Goal: Information Seeking & Learning: Check status

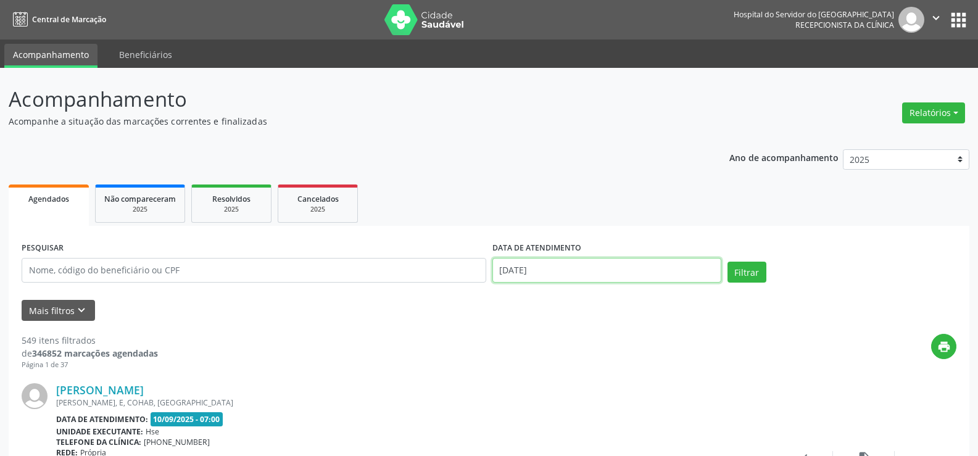
click at [590, 265] on input "[DATE]" at bounding box center [606, 270] width 229 height 25
click at [719, 189] on ul "Agendados Não compareceram 2025 Resolvidos 2025 Cancelados 2025" at bounding box center [489, 203] width 961 height 44
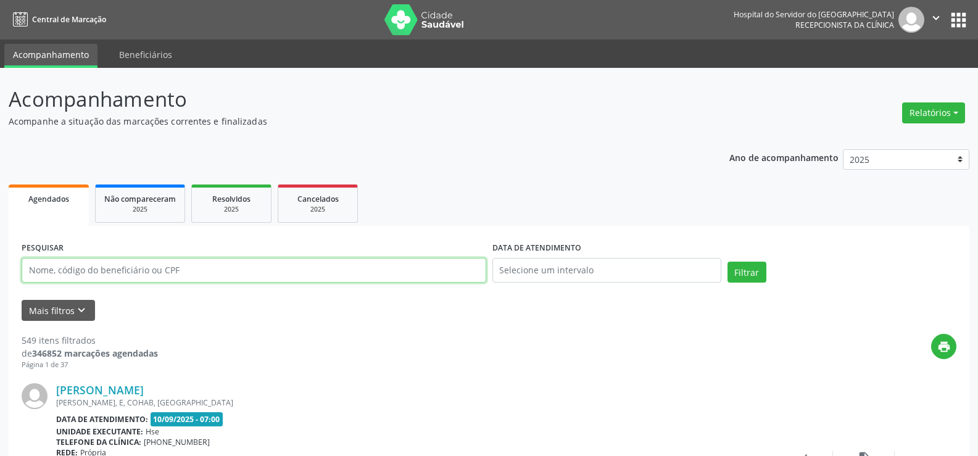
click at [135, 268] on input "text" at bounding box center [254, 270] width 465 height 25
paste input "[PERSON_NAME]"
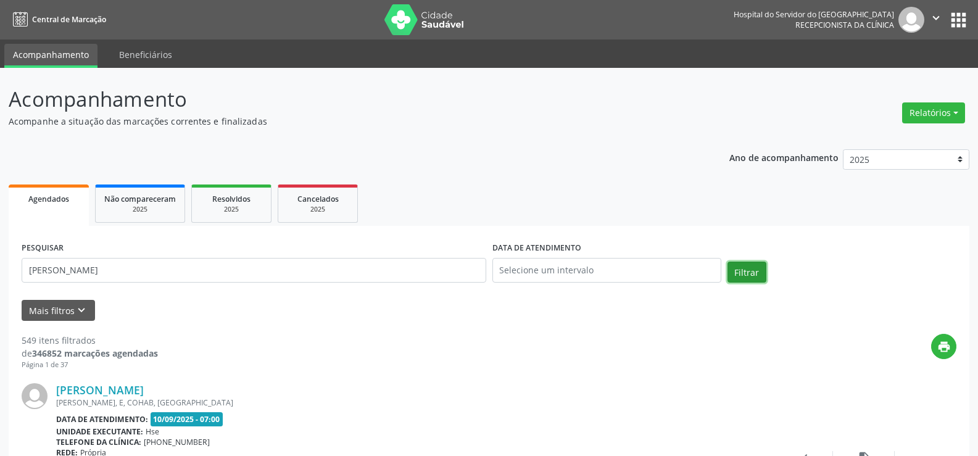
click at [749, 267] on button "Filtrar" at bounding box center [746, 272] width 39 height 21
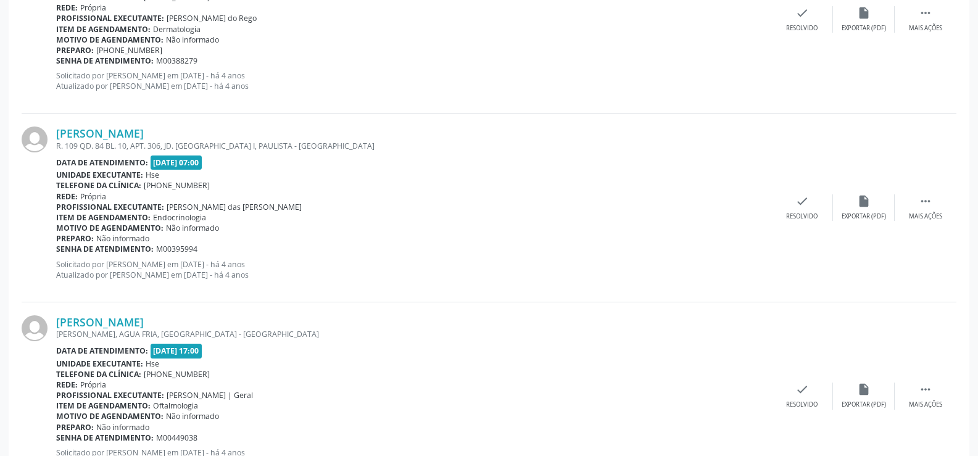
scroll to position [2797, 0]
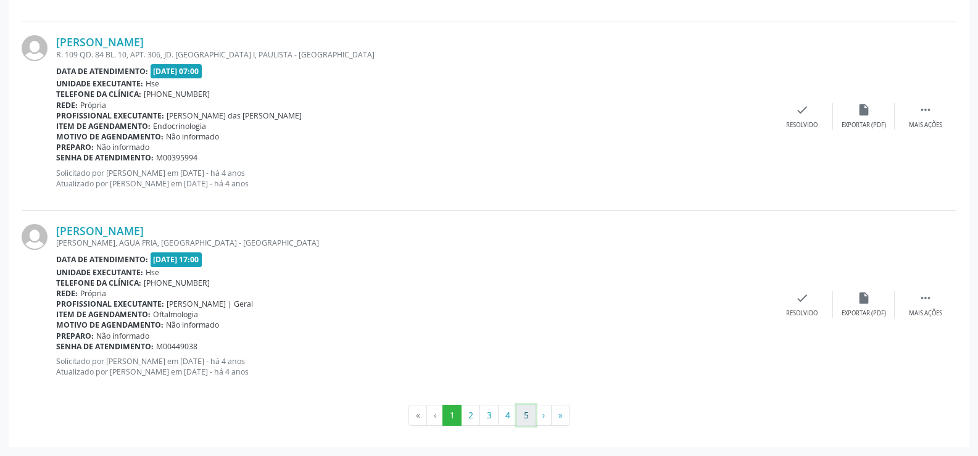
click at [524, 423] on button "5" at bounding box center [525, 415] width 19 height 21
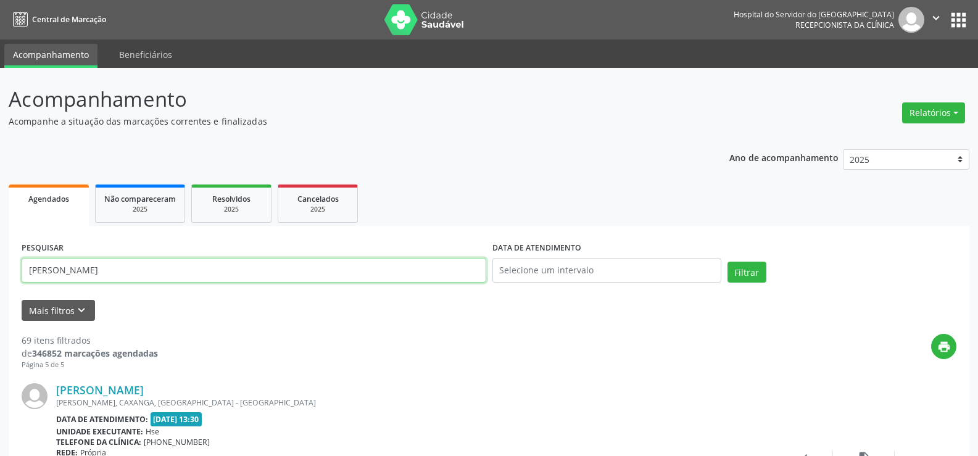
drag, startPoint x: 141, startPoint y: 271, endPoint x: 17, endPoint y: 272, distance: 124.0
paste input "65864077453"
type input "65864077453"
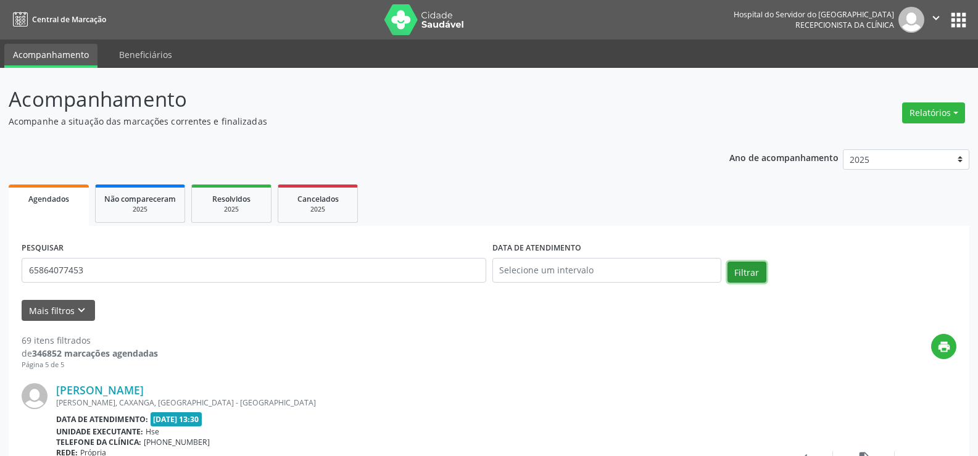
click at [734, 273] on button "Filtrar" at bounding box center [746, 272] width 39 height 21
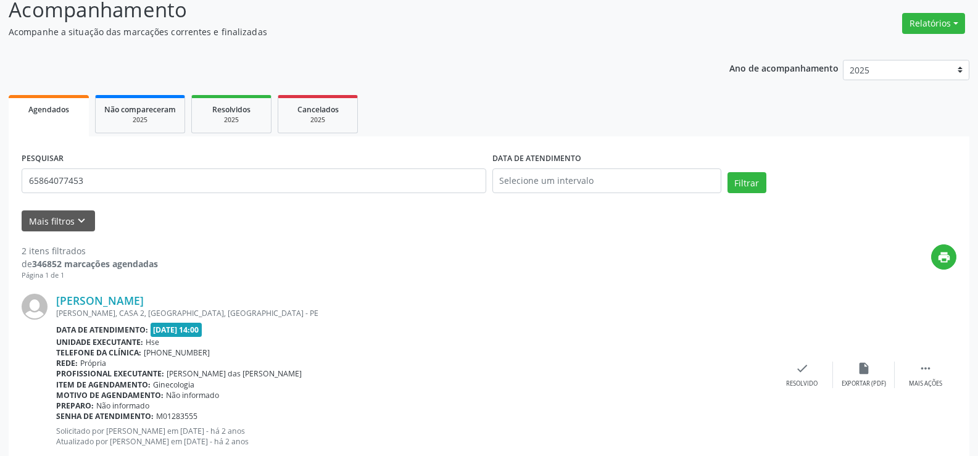
scroll to position [302, 0]
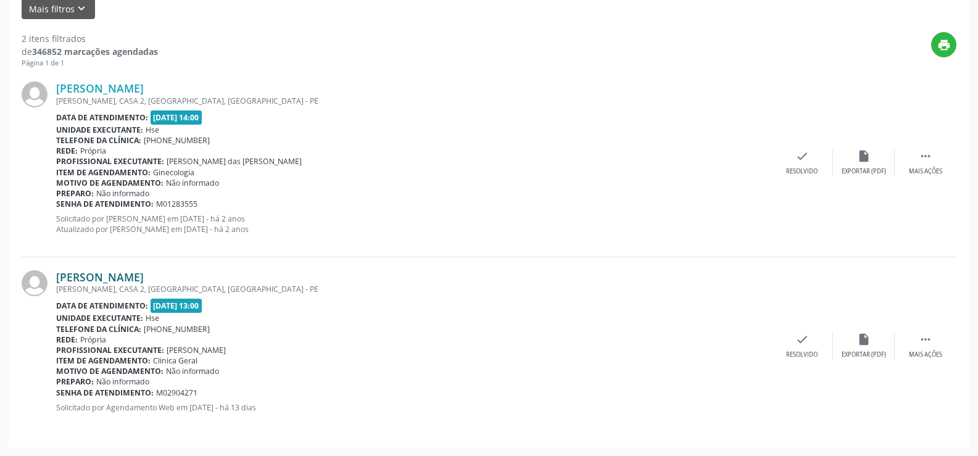
drag, startPoint x: 173, startPoint y: 274, endPoint x: 61, endPoint y: 276, distance: 112.3
click at [61, 276] on div "[PERSON_NAME]" at bounding box center [413, 277] width 715 height 14
copy link "[PERSON_NAME]"
